Goal: Information Seeking & Learning: Learn about a topic

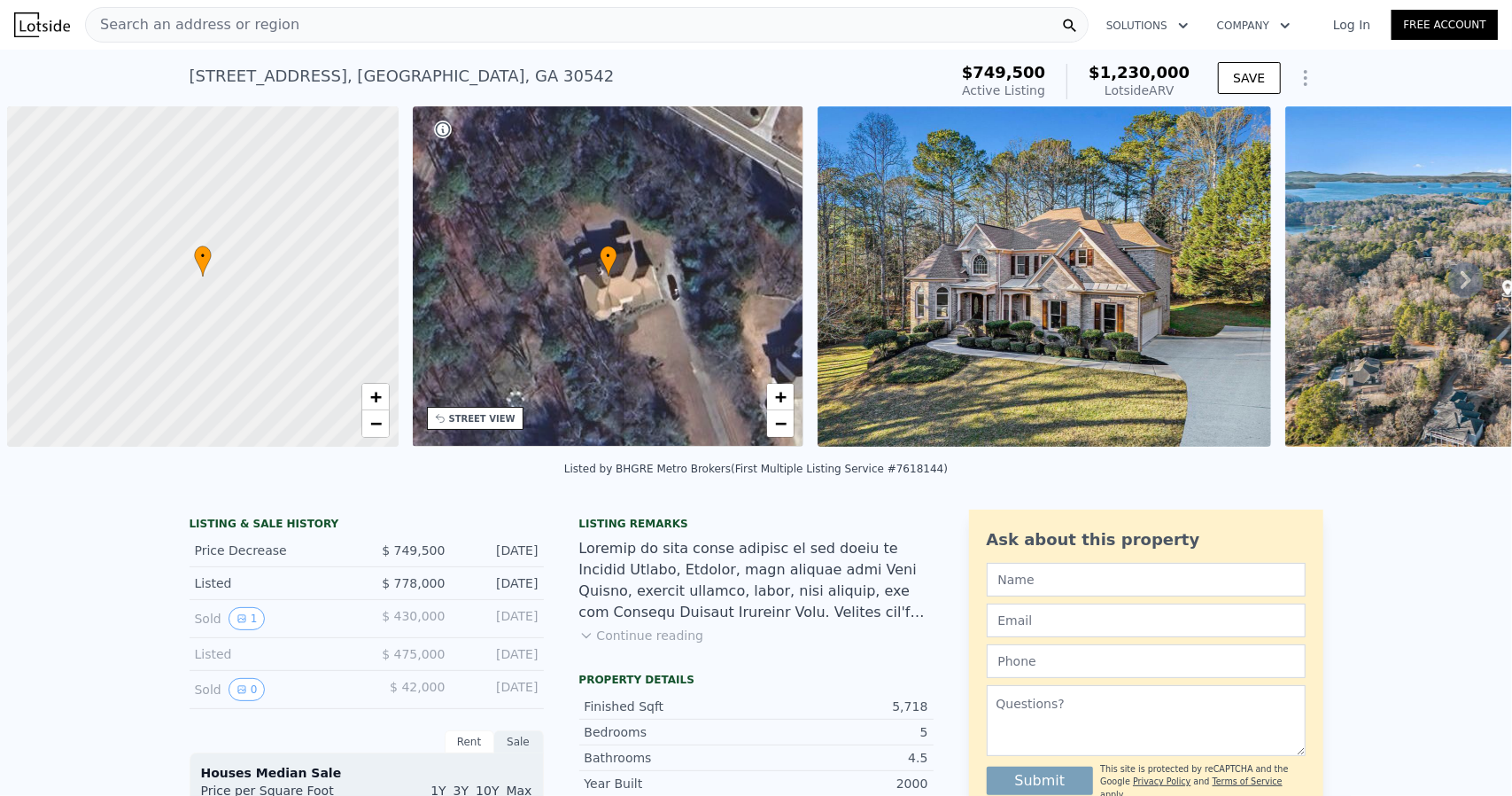
scroll to position [0, 7]
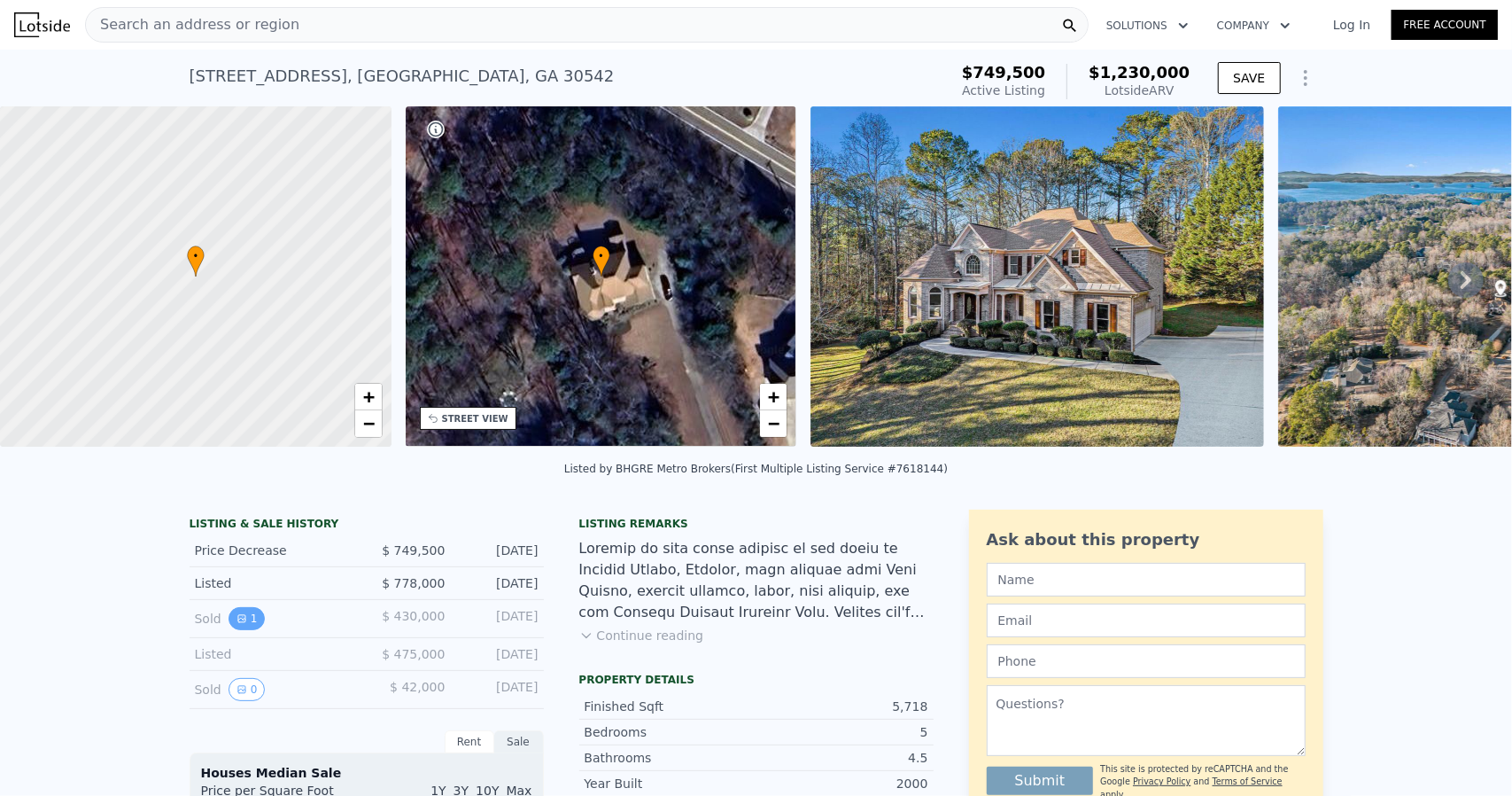
click at [236, 624] on icon "View historical data" at bounding box center [241, 618] width 11 height 11
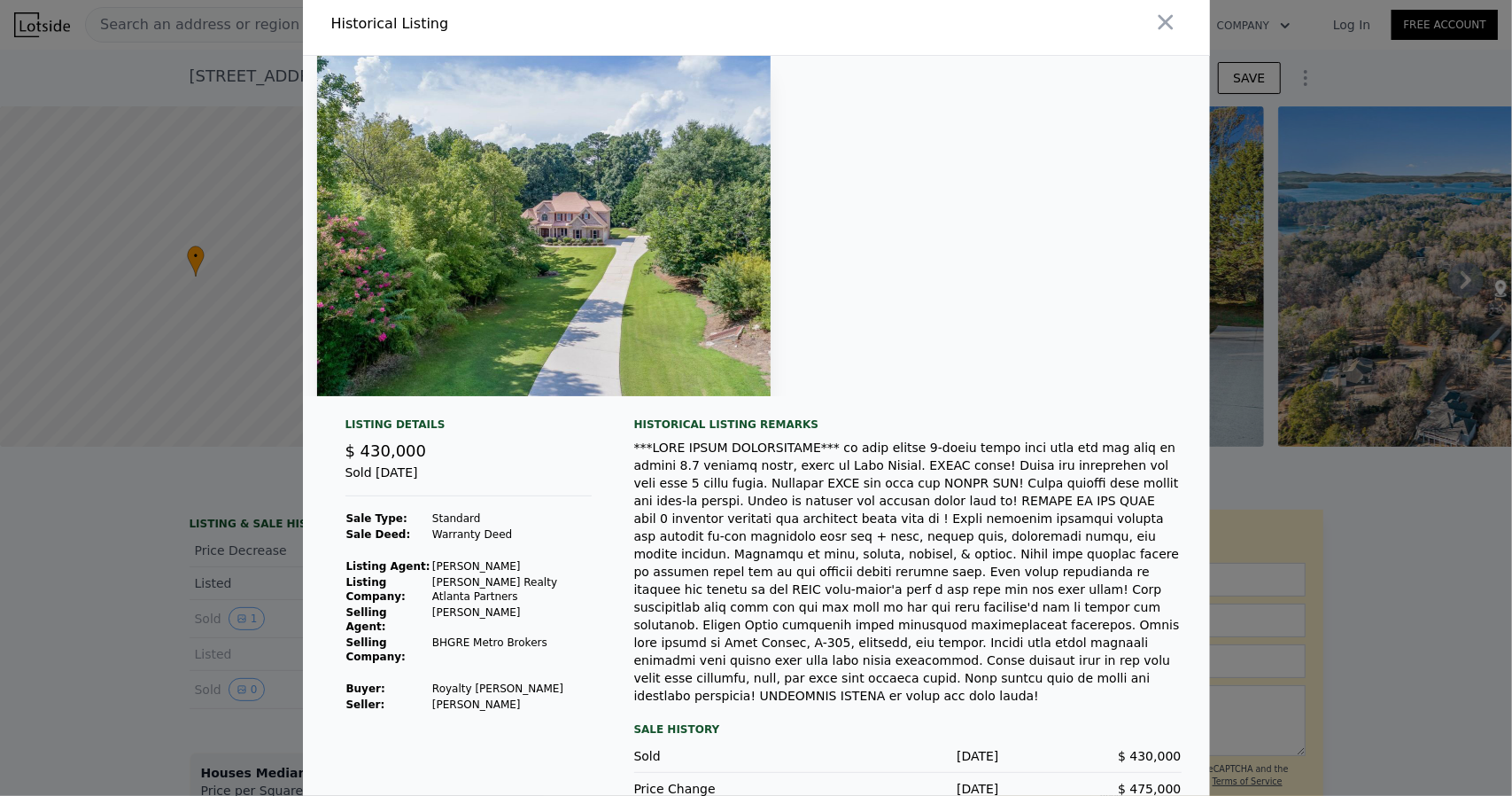
scroll to position [7, 0]
click at [1157, 23] on icon "button" at bounding box center [1164, 23] width 15 height 15
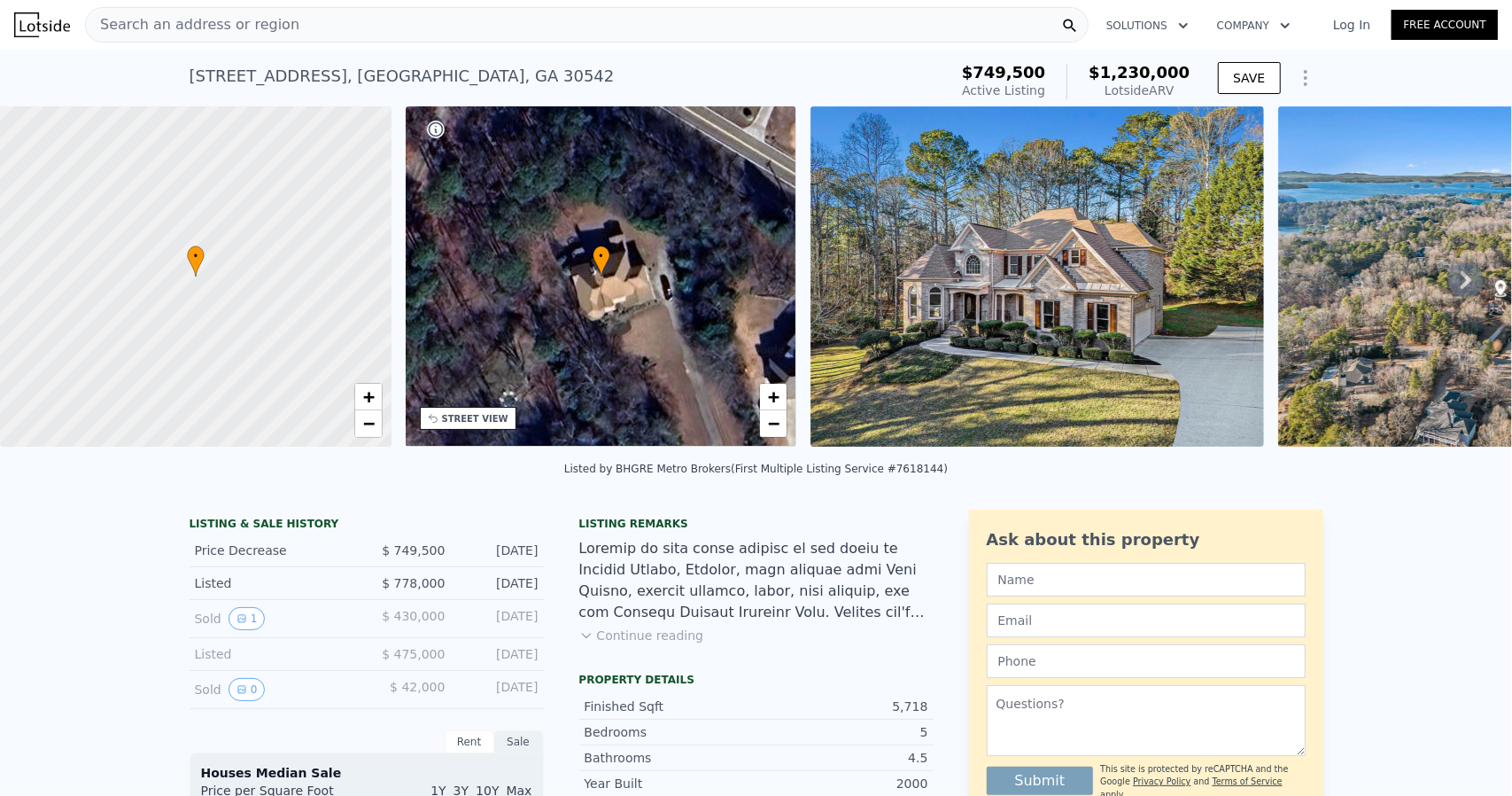
click at [1449, 295] on icon at bounding box center [1466, 280] width 35 height 35
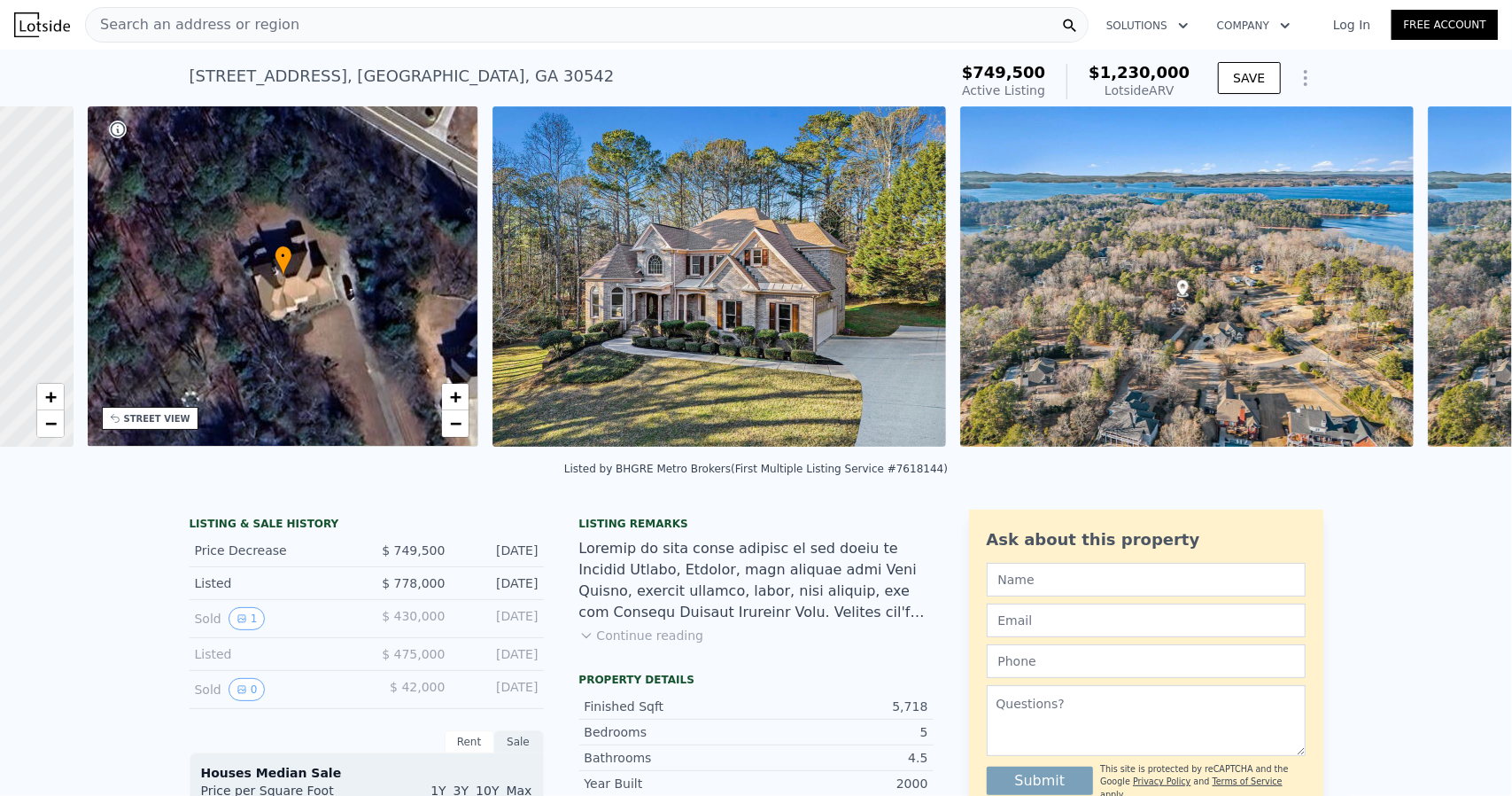
scroll to position [0, 412]
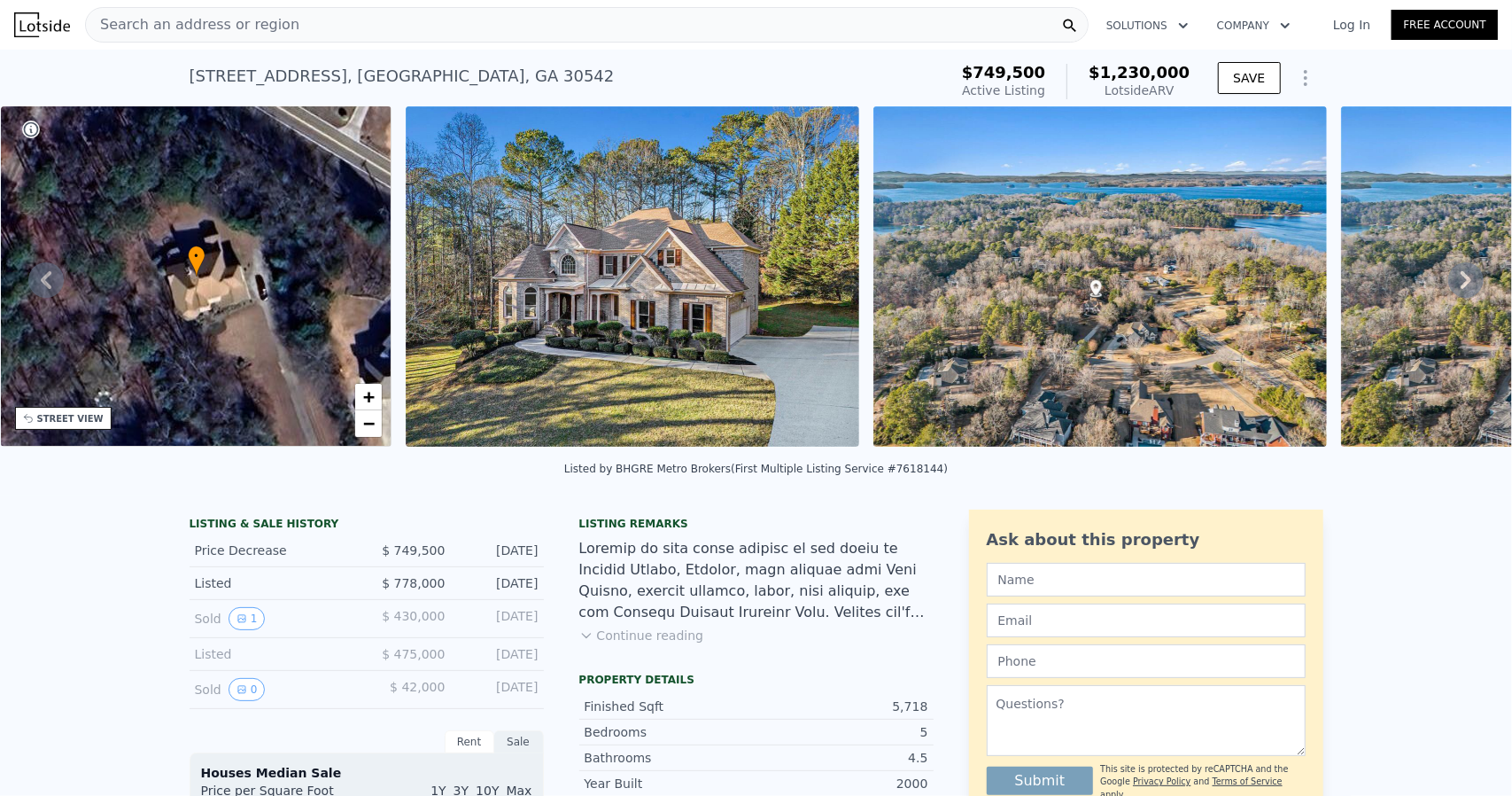
click at [1448, 290] on icon at bounding box center [1466, 280] width 35 height 35
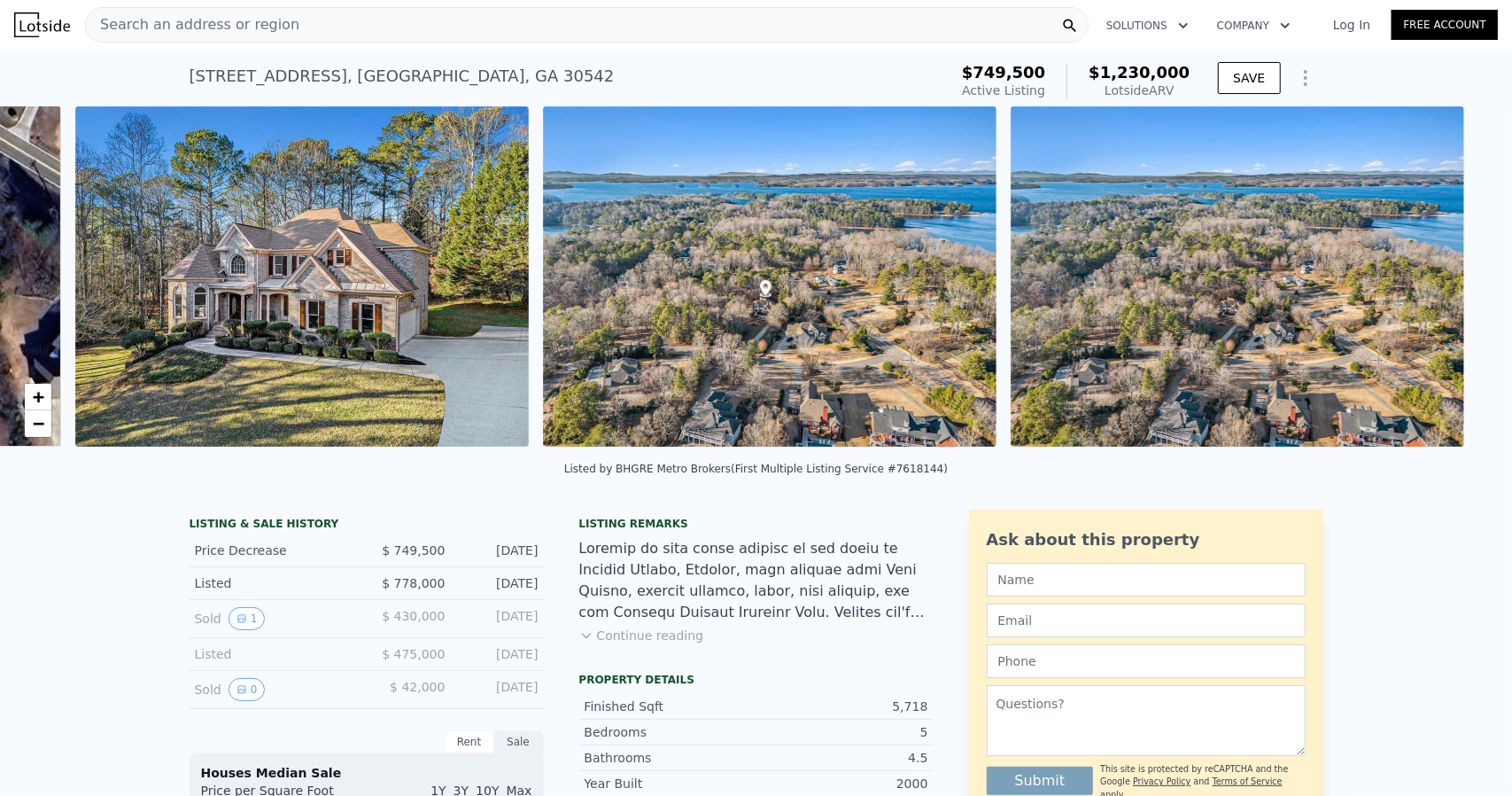
scroll to position [0, 811]
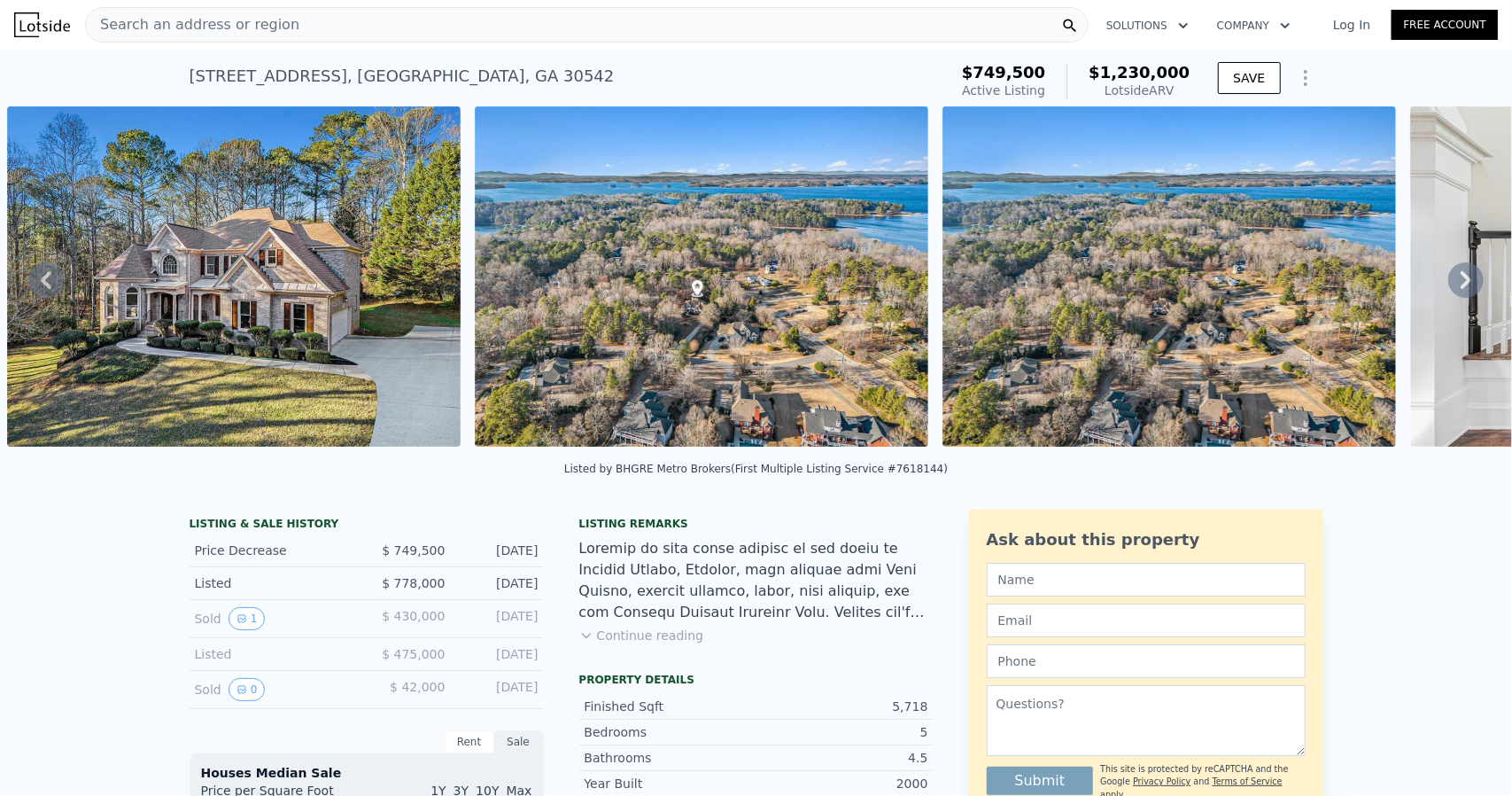
click at [1448, 290] on icon at bounding box center [1466, 280] width 35 height 35
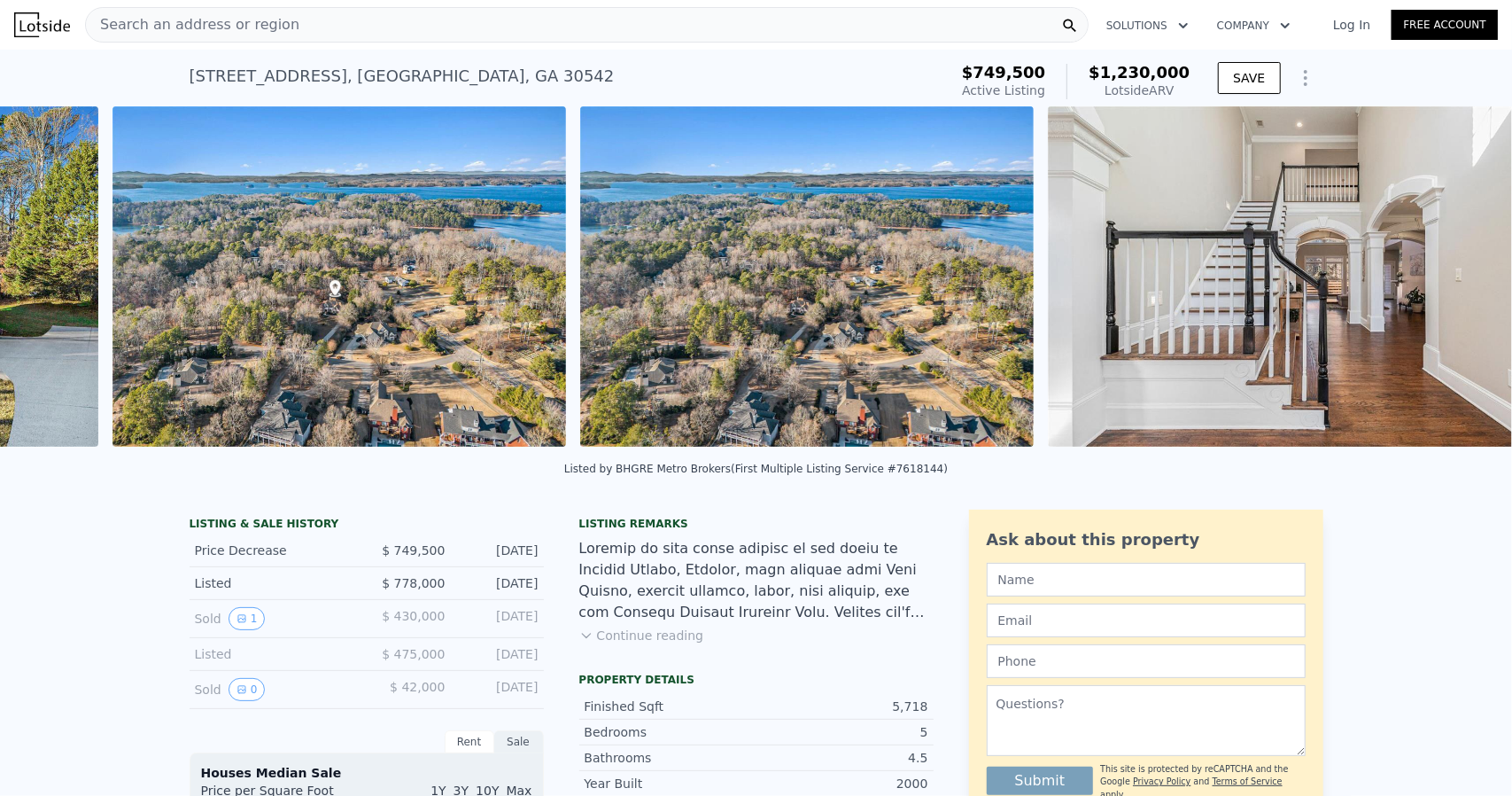
scroll to position [0, 1279]
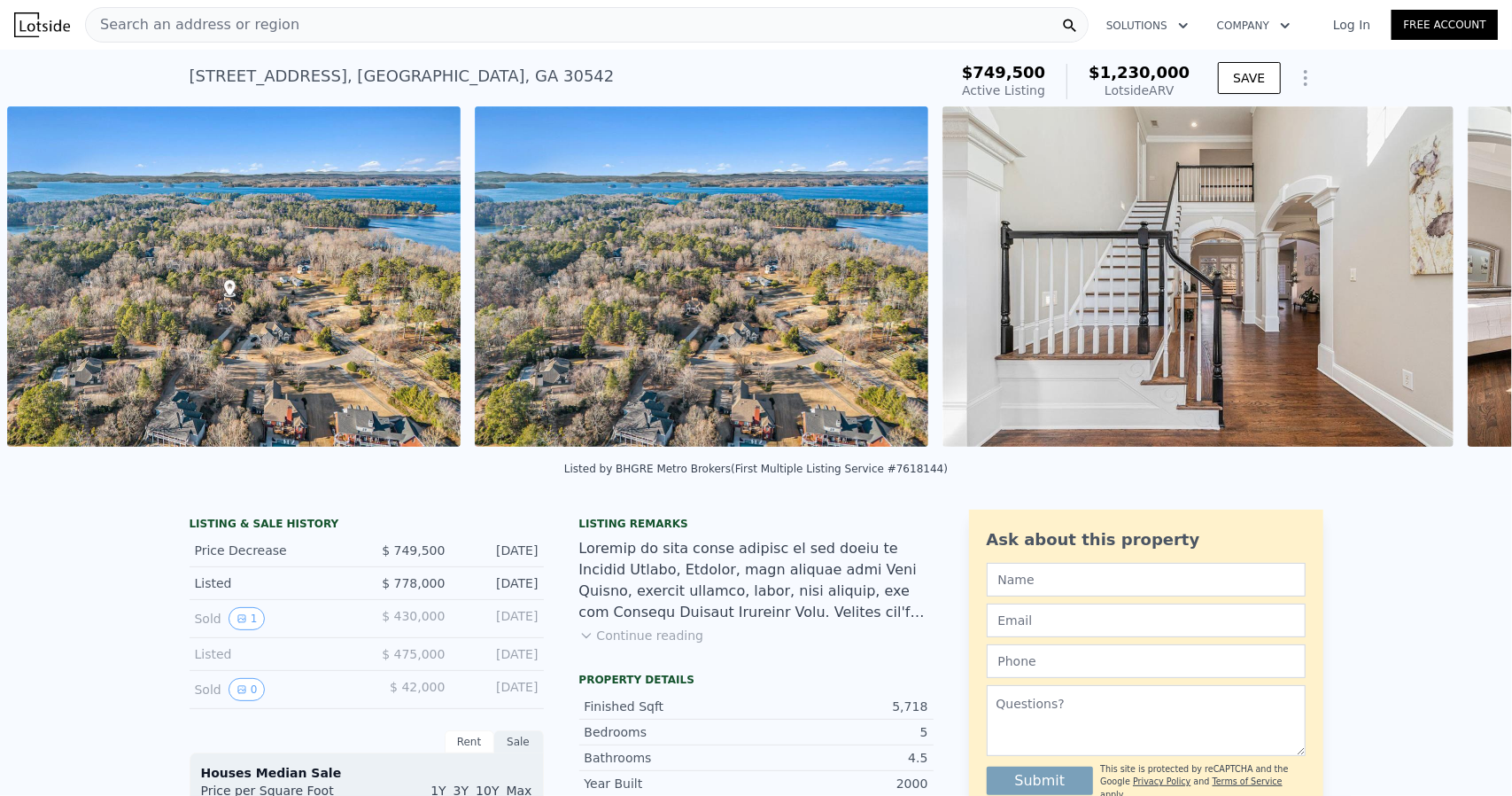
click at [1446, 290] on div "• + − • + − STREET VIEW Loading... SATELLITE VIEW" at bounding box center [756, 280] width 1512 height 347
click at [1457, 281] on icon at bounding box center [1466, 280] width 35 height 35
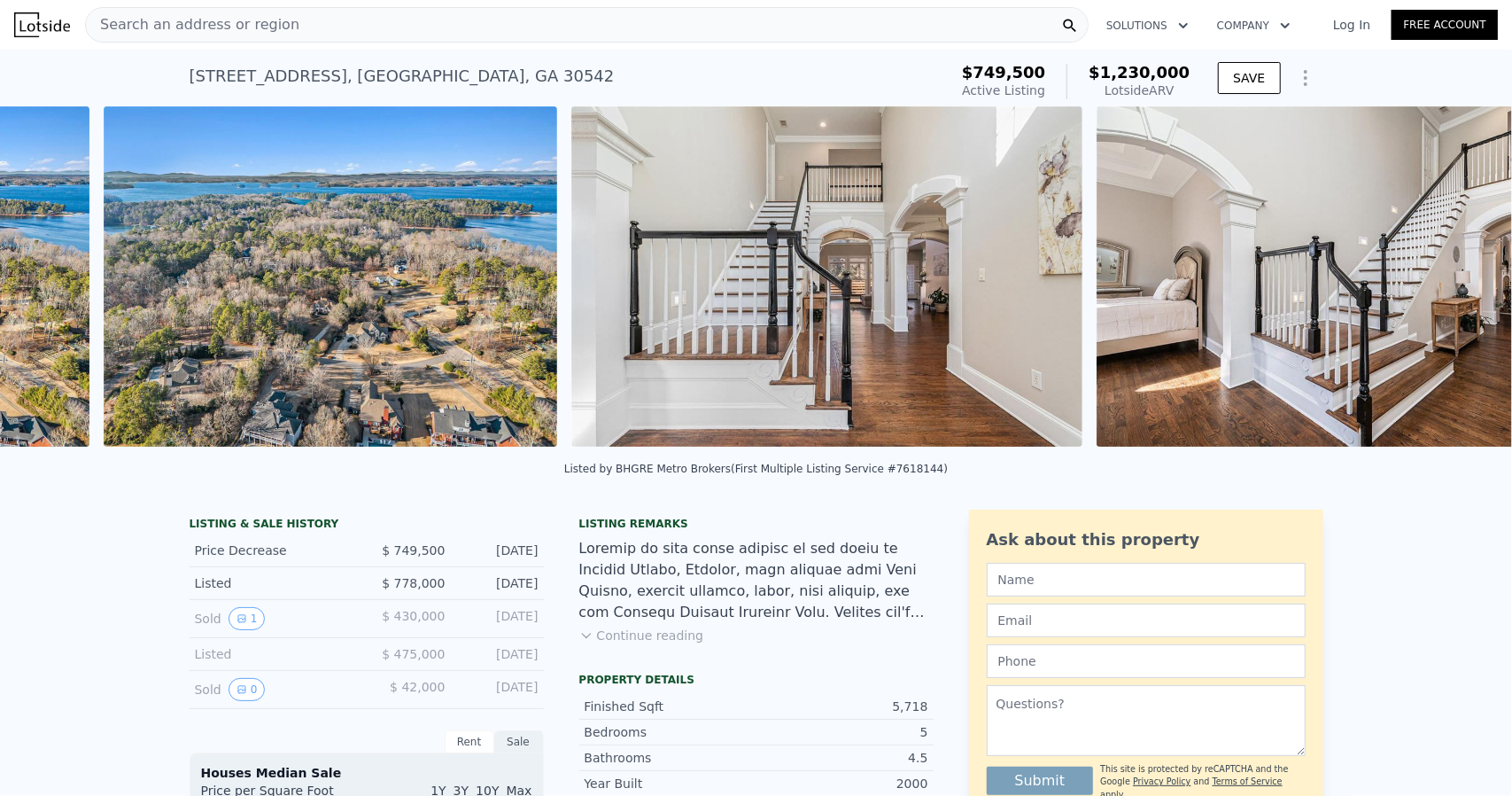
scroll to position [0, 1746]
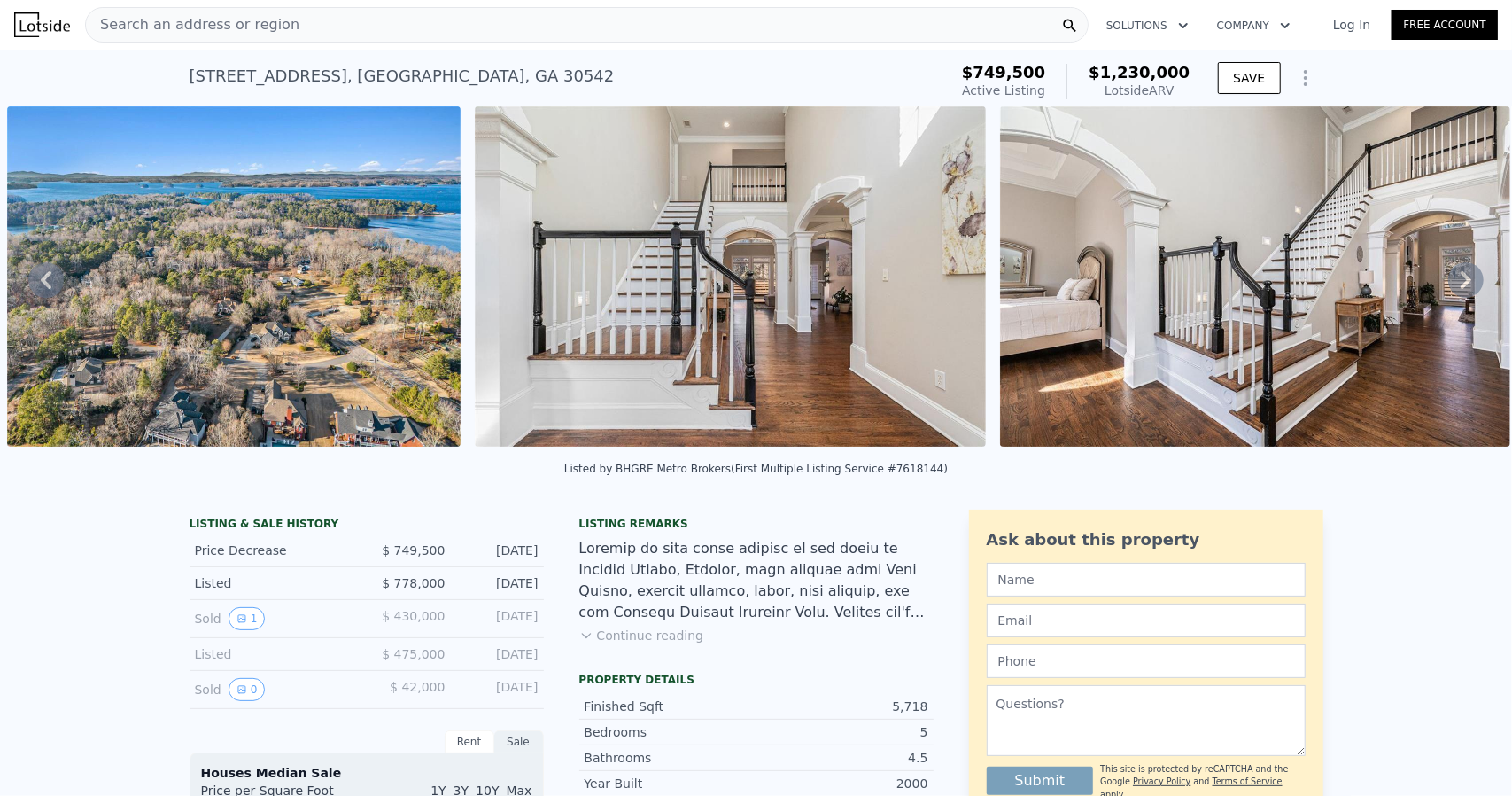
click at [1457, 281] on div "• + − • + − STREET VIEW Loading... SATELLITE VIEW" at bounding box center [756, 280] width 1512 height 347
click at [1457, 281] on icon at bounding box center [1466, 280] width 35 height 35
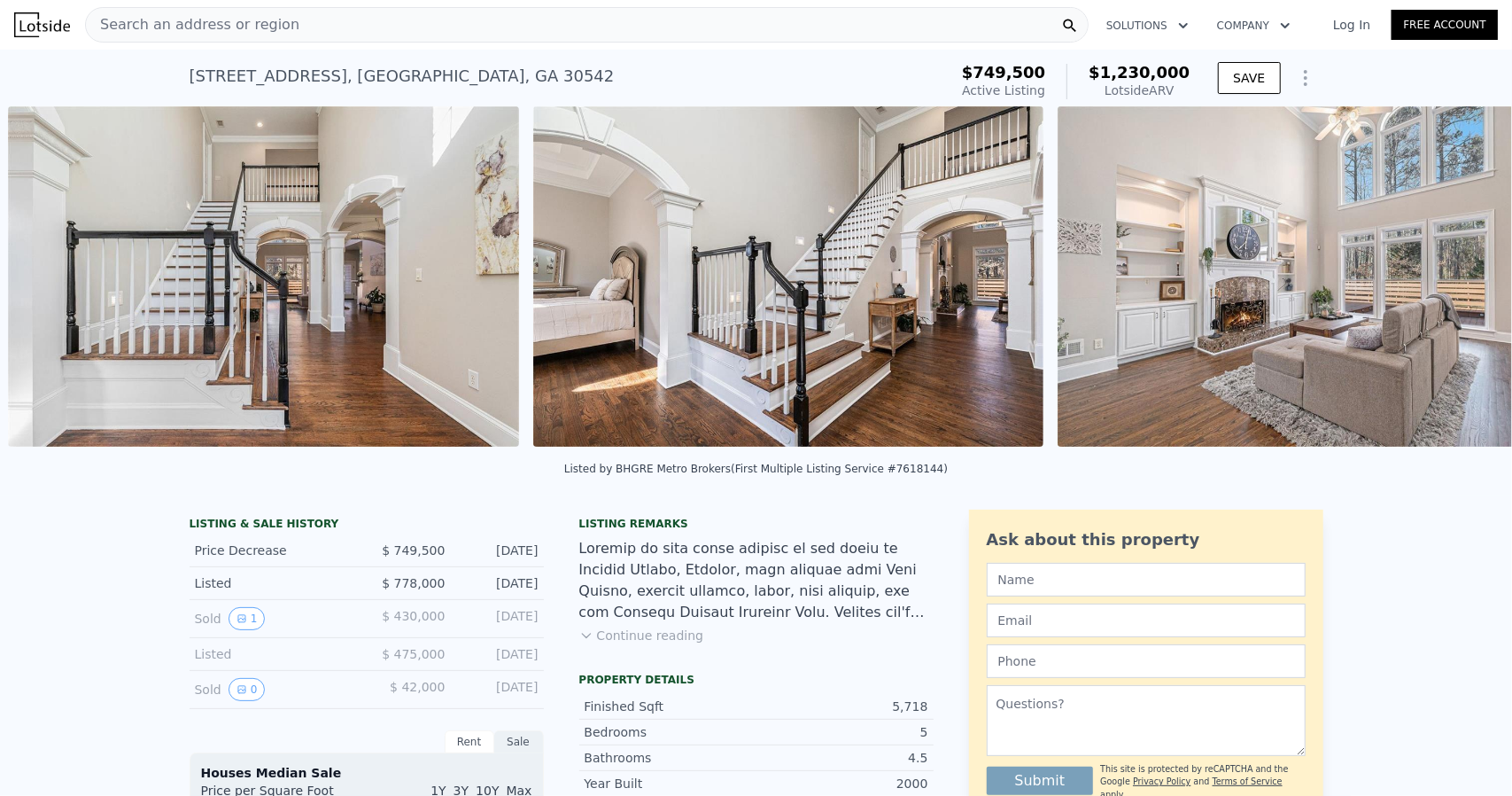
scroll to position [0, 2214]
click at [1457, 281] on div "• + − • + − STREET VIEW Loading... SATELLITE VIEW" at bounding box center [756, 280] width 1512 height 347
click at [1448, 285] on icon at bounding box center [1466, 280] width 35 height 35
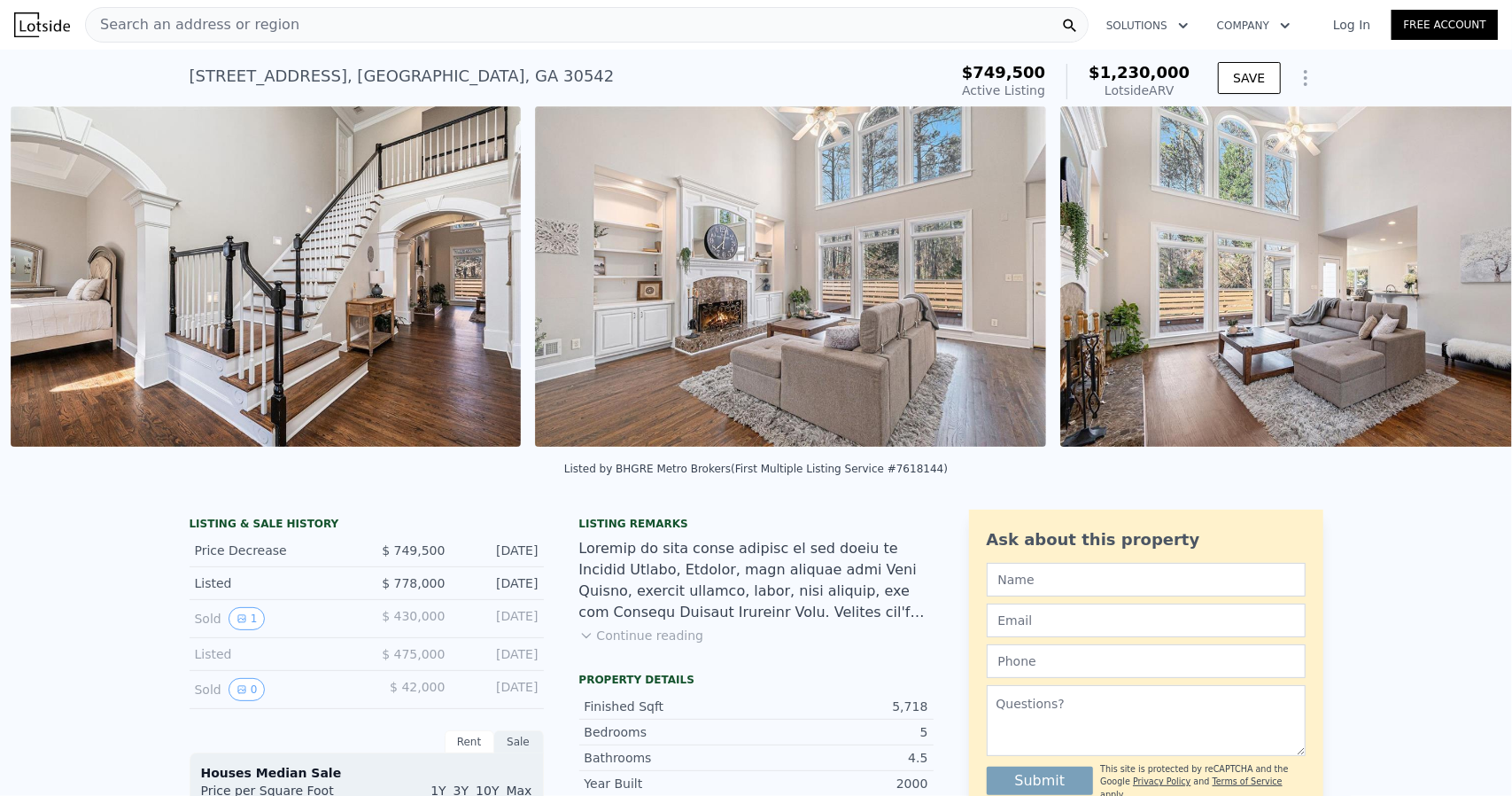
scroll to position [0, 2739]
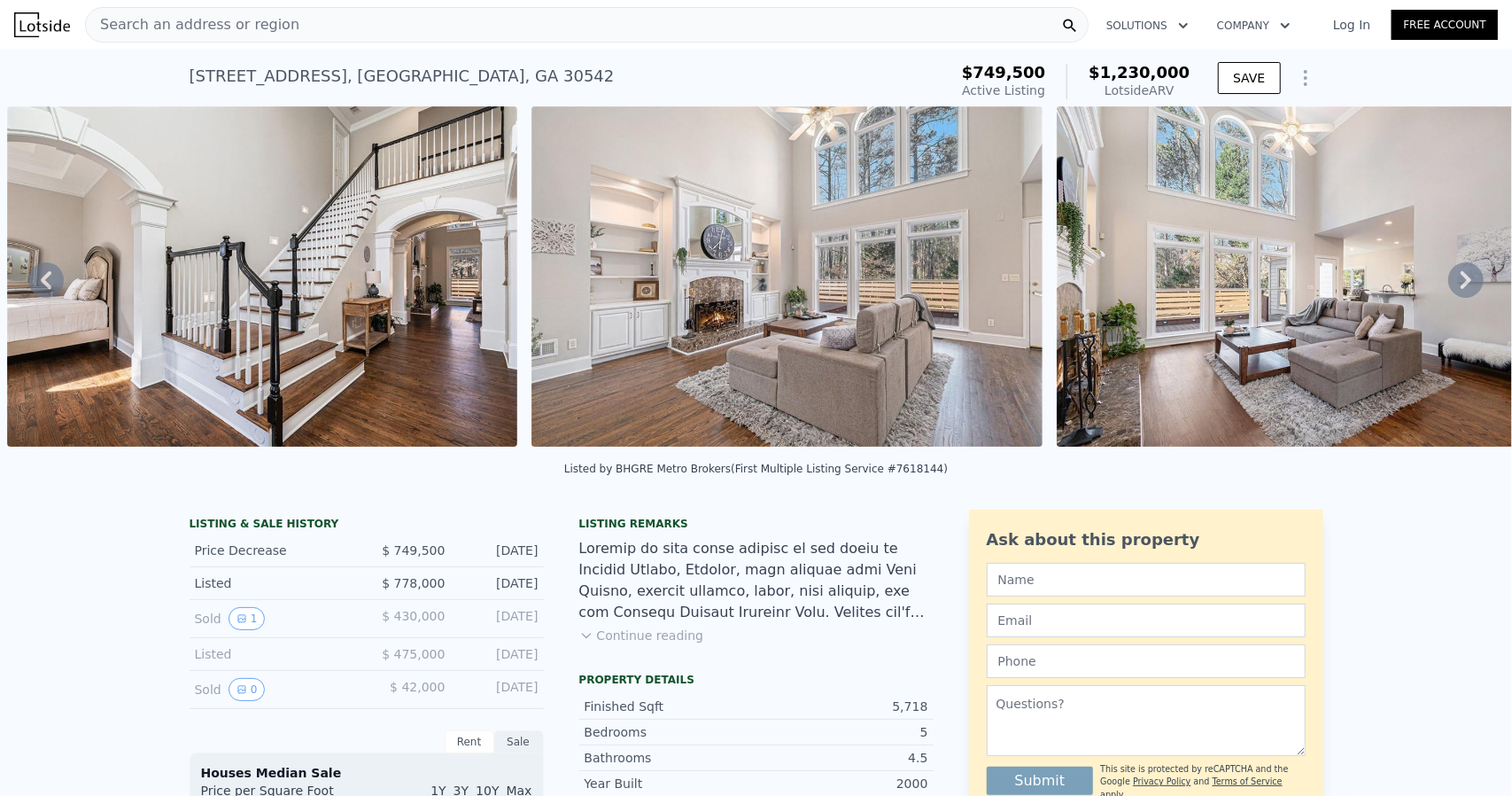
click at [1448, 289] on icon at bounding box center [1466, 280] width 35 height 35
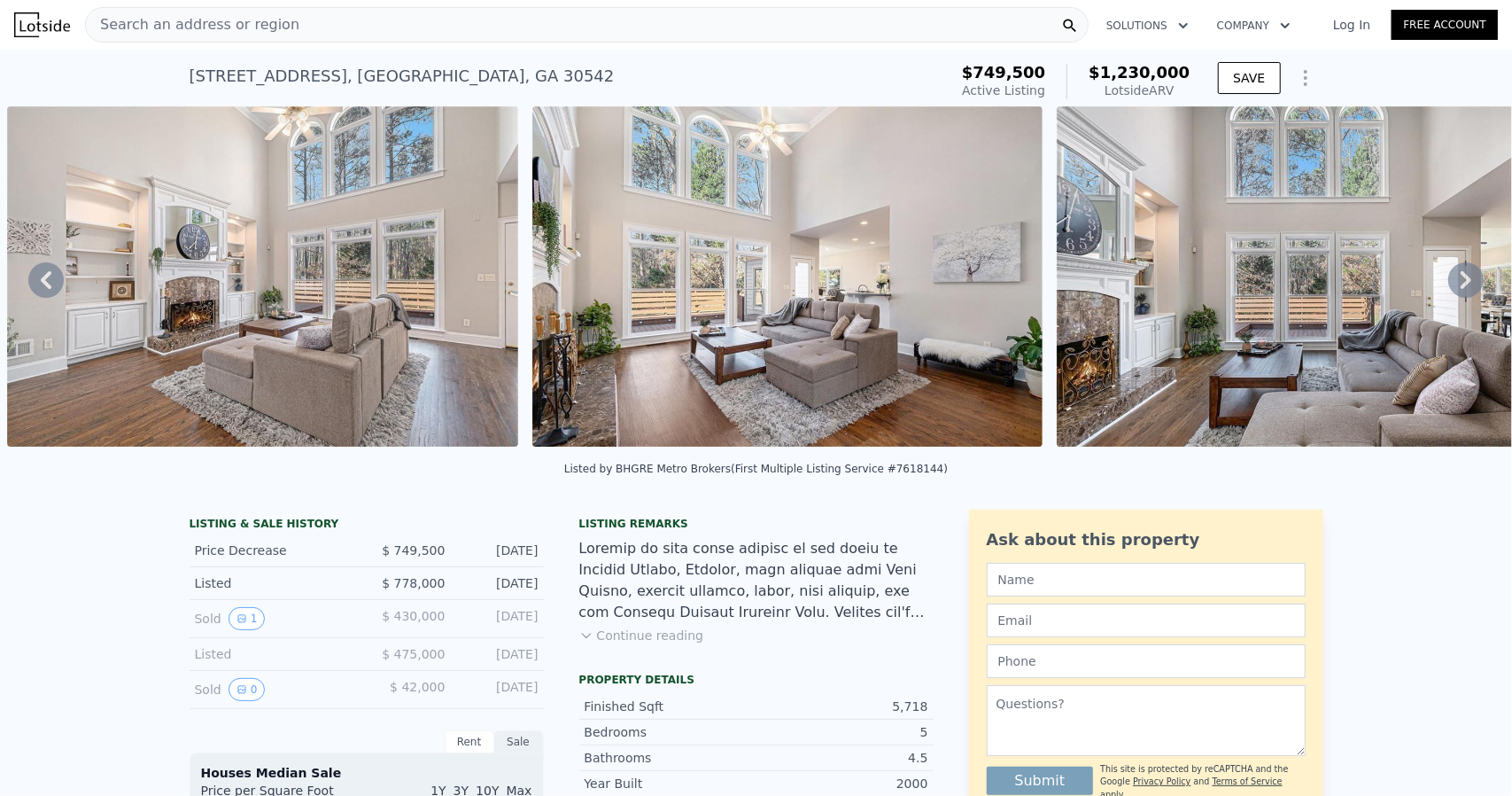
click at [1448, 289] on icon at bounding box center [1466, 280] width 35 height 35
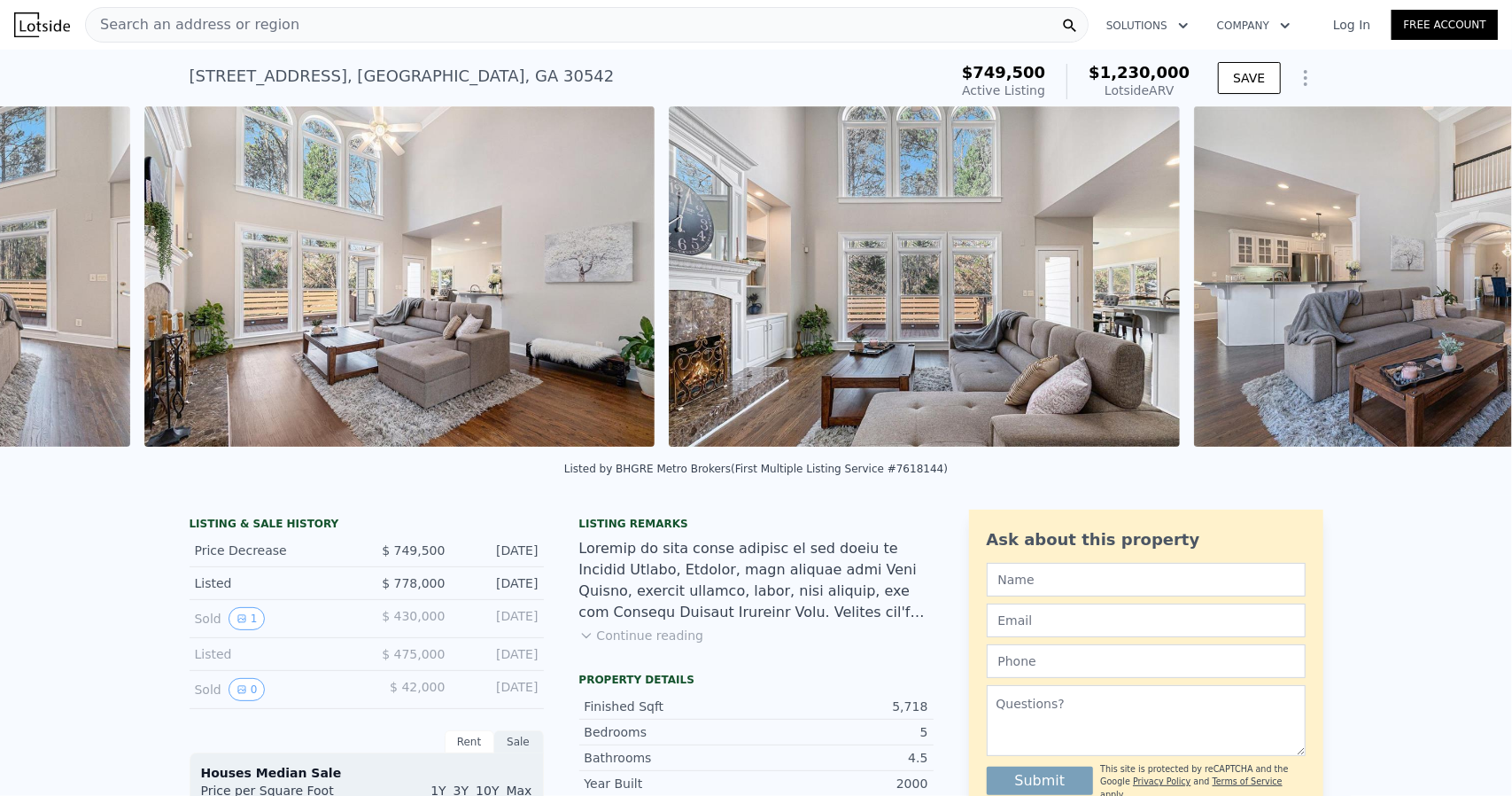
scroll to position [0, 3788]
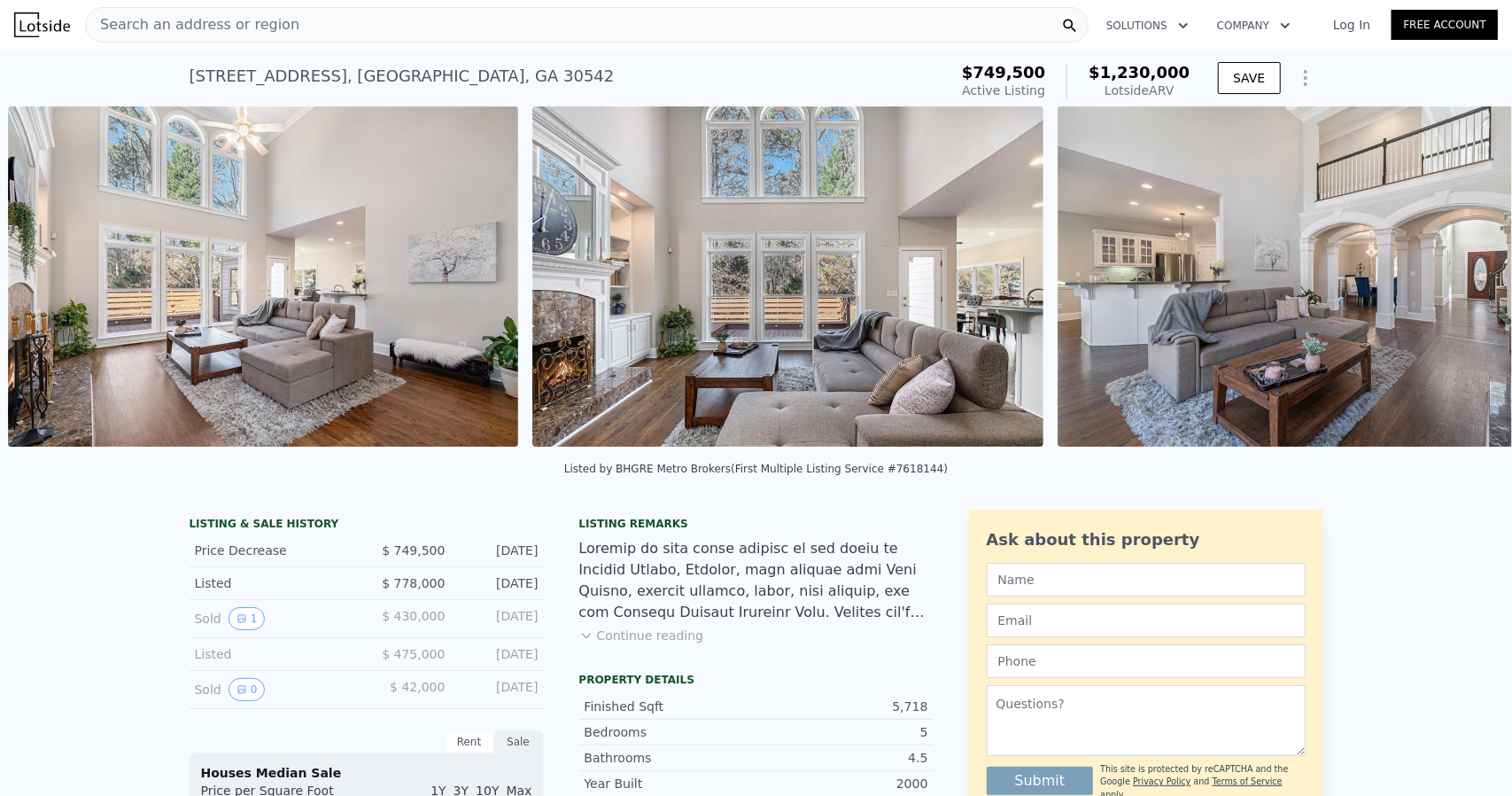
click at [1448, 289] on div "• + − • + − STREET VIEW Loading... SATELLITE VIEW" at bounding box center [756, 280] width 1512 height 347
click at [1458, 281] on icon at bounding box center [1466, 280] width 35 height 35
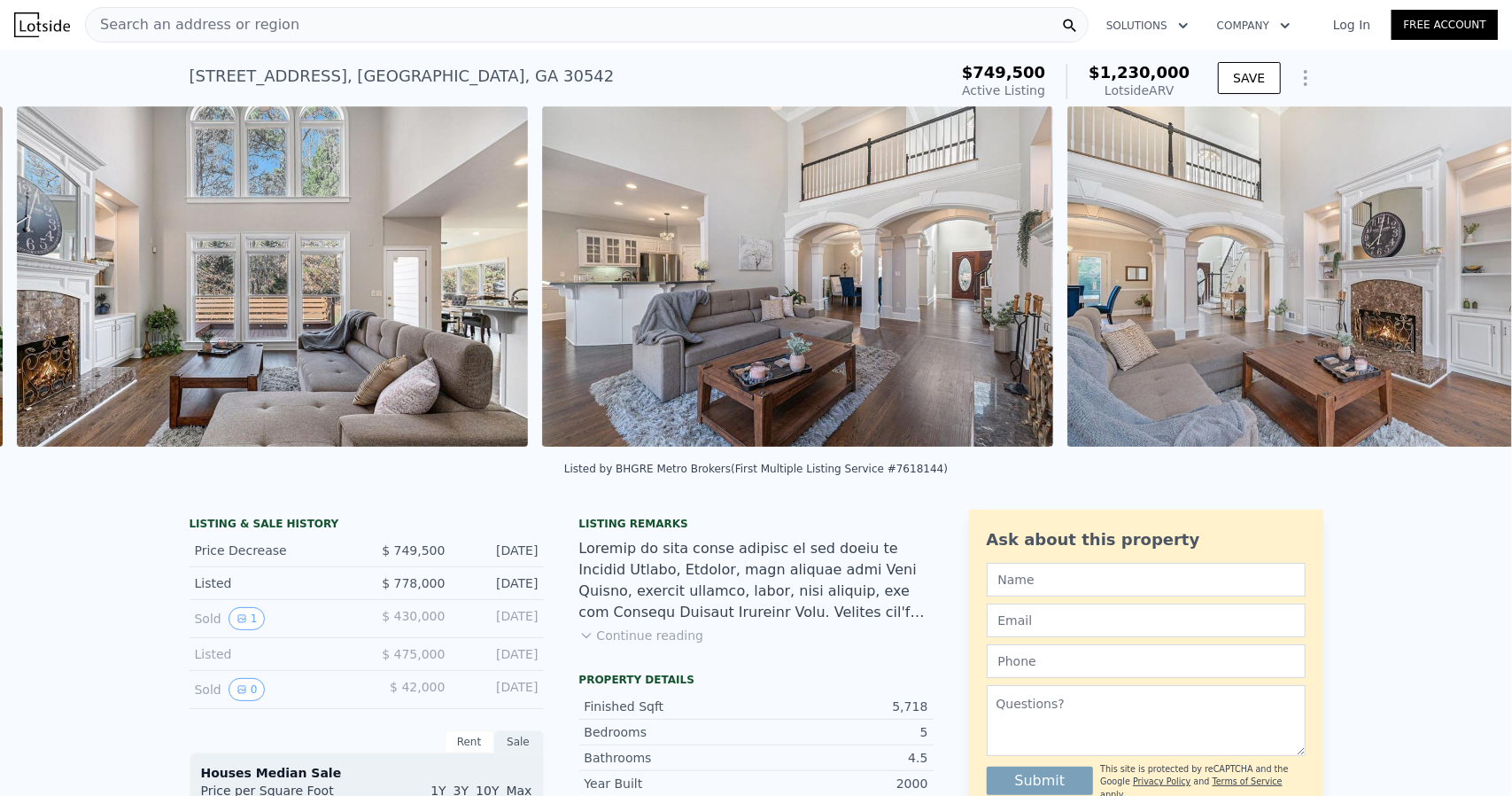
scroll to position [0, 4313]
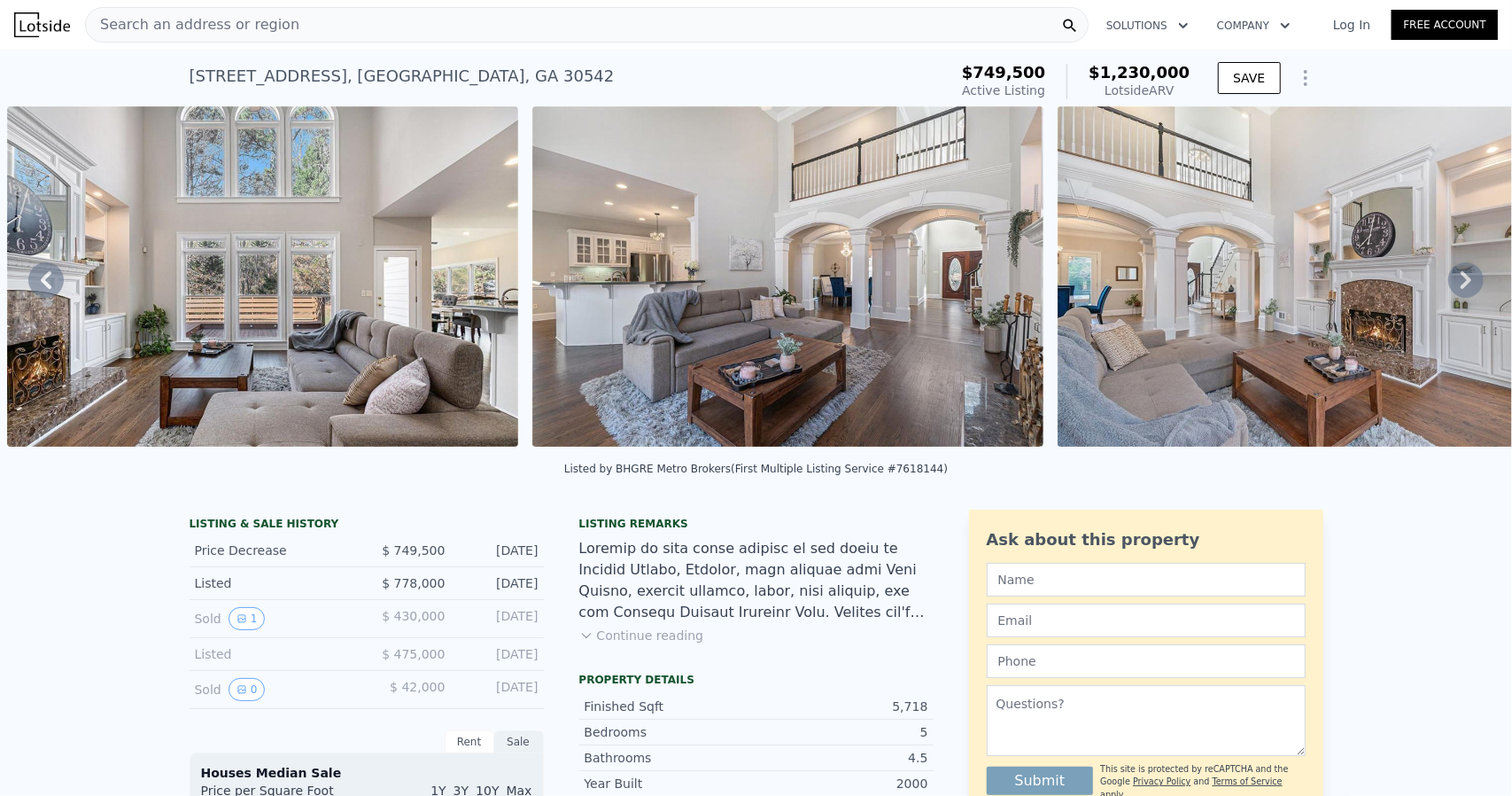
click at [1481, 276] on img at bounding box center [1313, 276] width 510 height 340
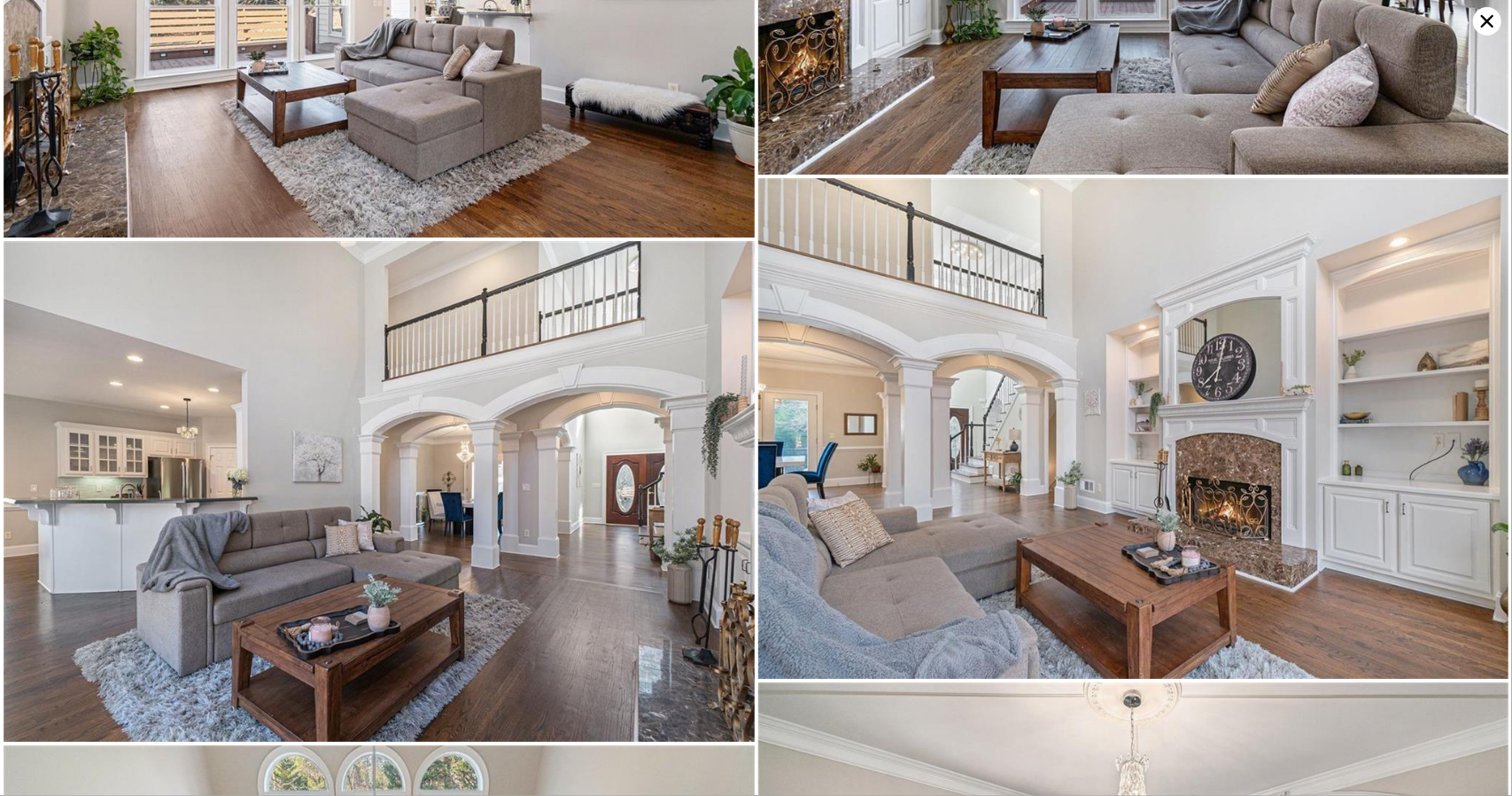
scroll to position [2121, 0]
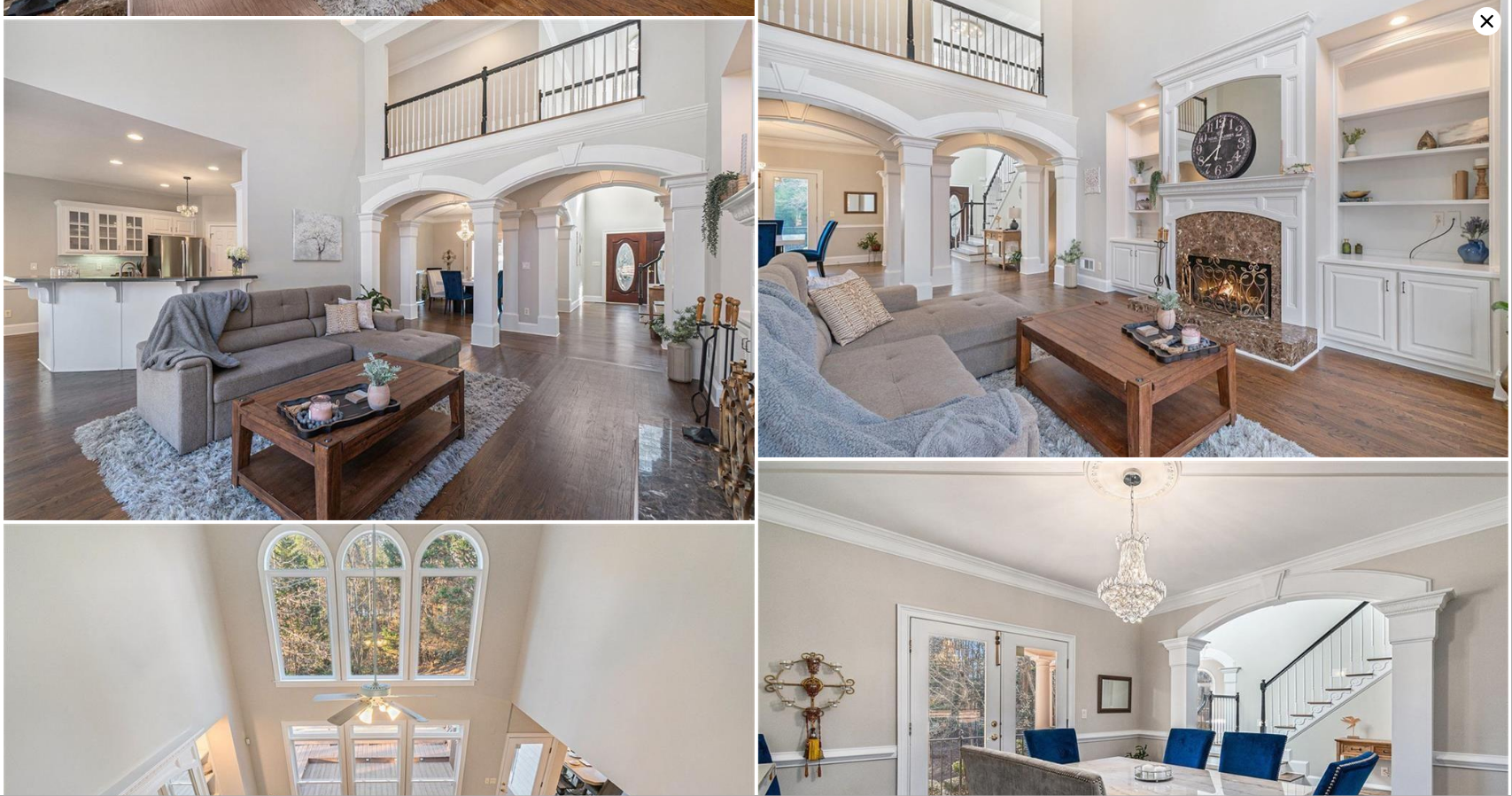
click at [1488, 33] on icon at bounding box center [1487, 21] width 29 height 29
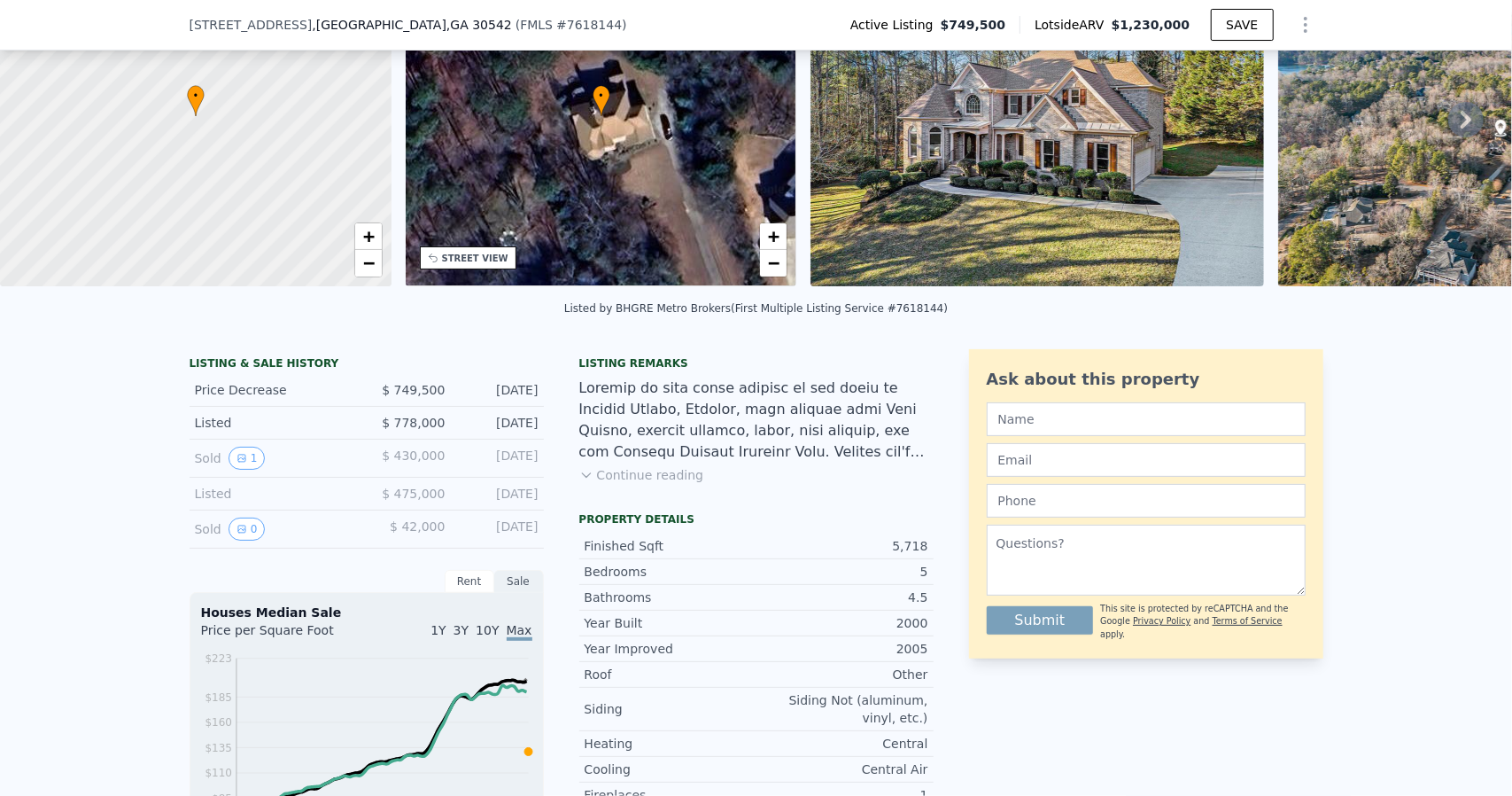
scroll to position [153, 0]
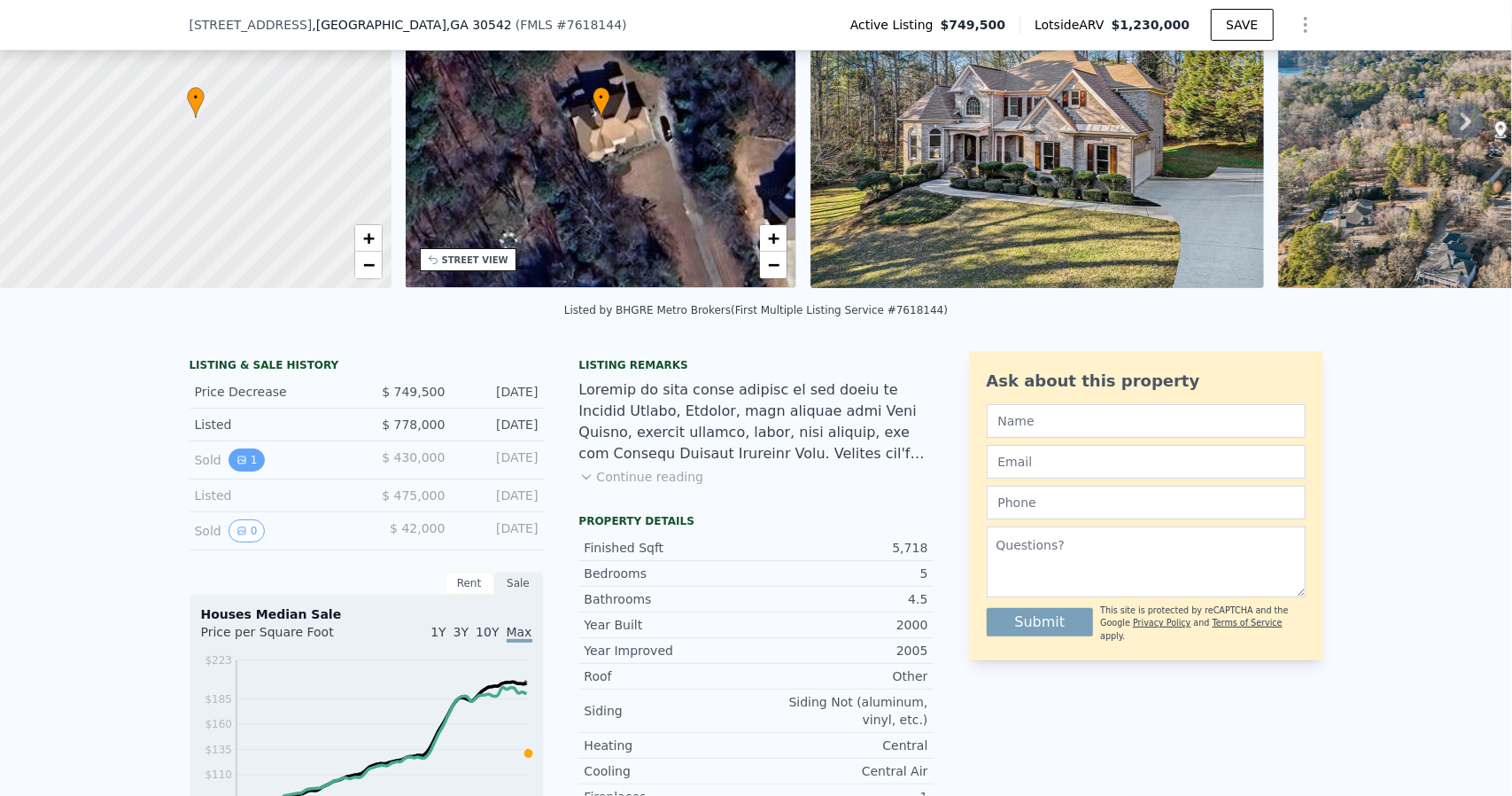
click at [229, 471] on button "1" at bounding box center [247, 459] width 37 height 23
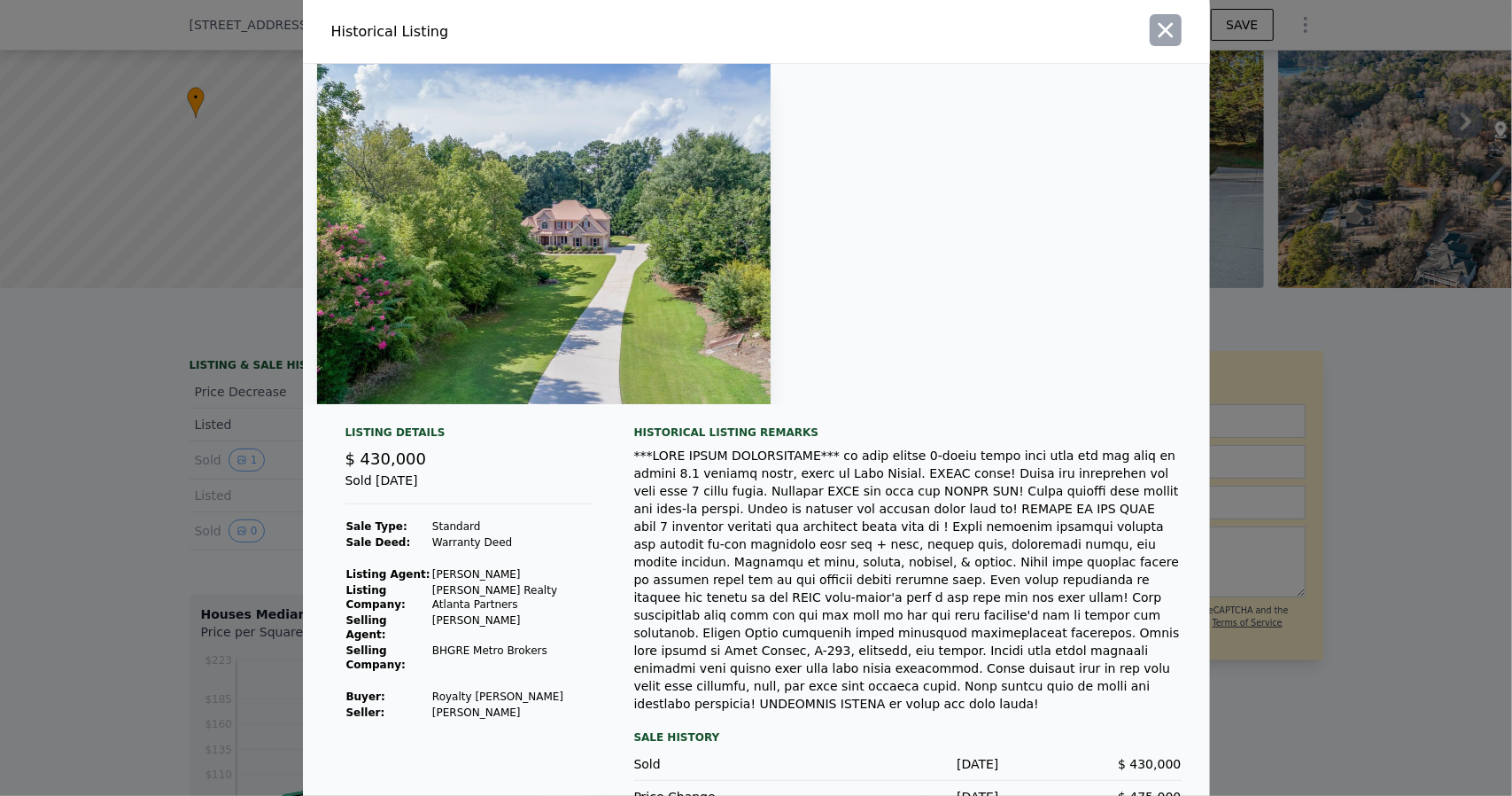
click at [1153, 34] on icon "button" at bounding box center [1165, 30] width 25 height 25
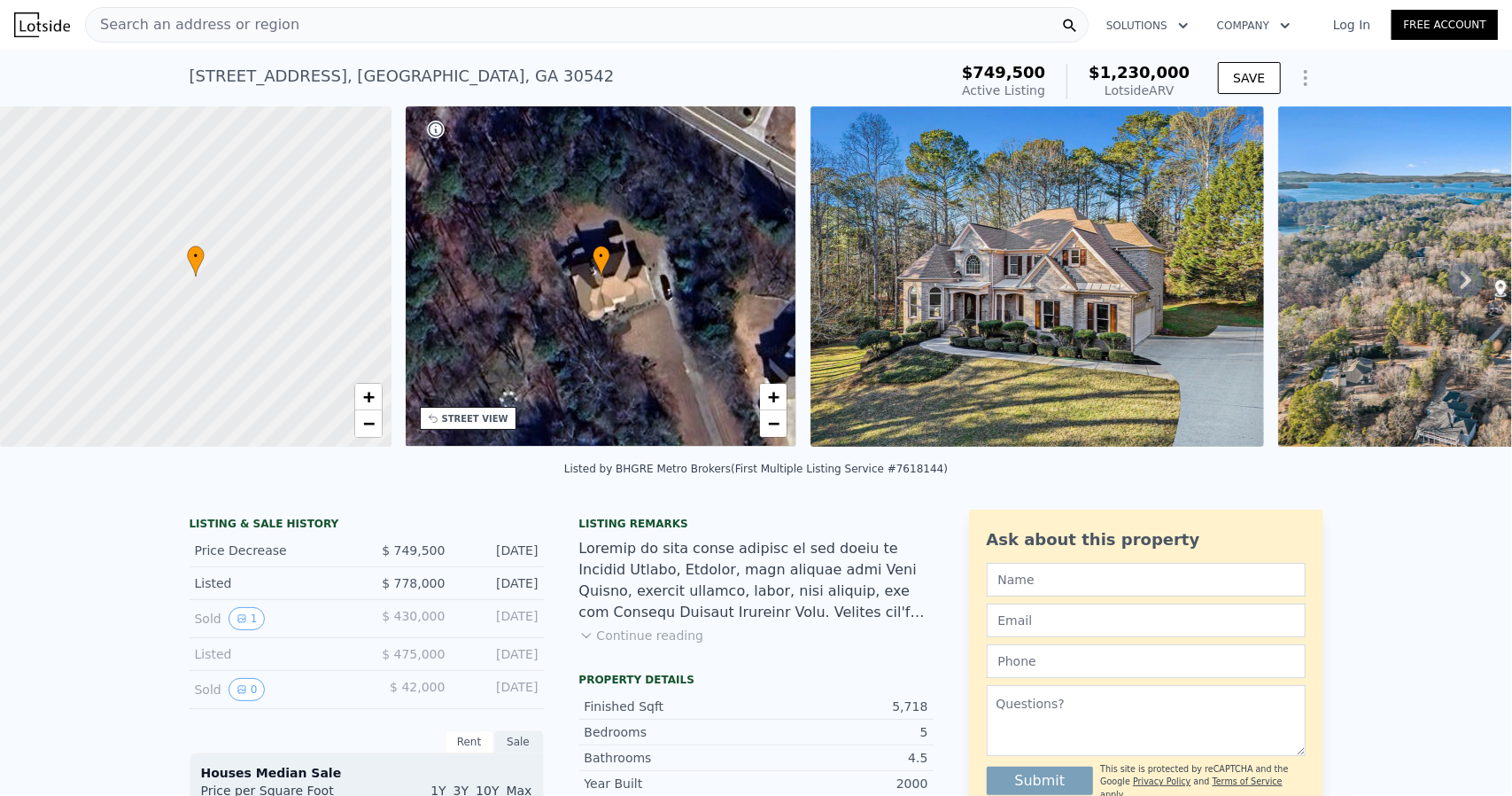
scroll to position [0, 0]
